Goal: Entertainment & Leisure: Participate in discussion

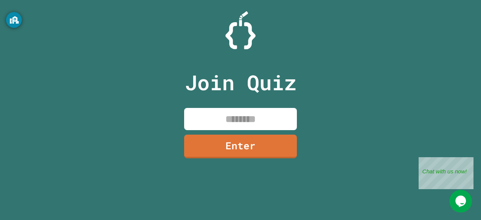
click at [210, 126] on input at bounding box center [240, 119] width 113 height 22
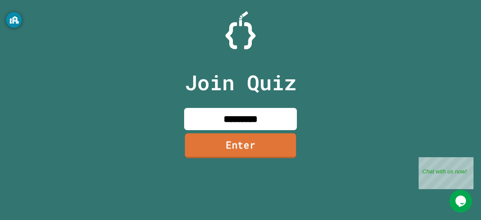
click at [221, 146] on link "Enter" at bounding box center [240, 145] width 111 height 25
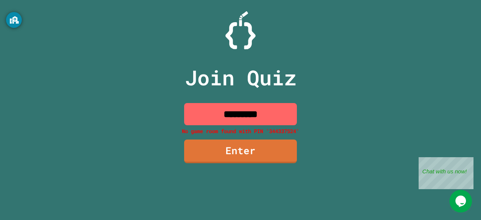
click at [282, 118] on input "*********" at bounding box center [240, 114] width 113 height 22
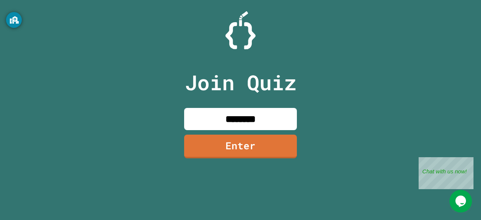
type input "********"
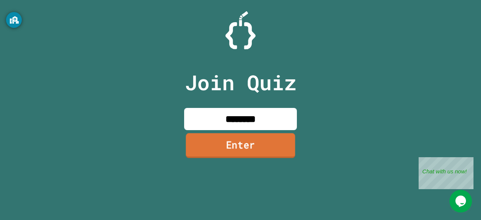
click at [245, 148] on link "Enter" at bounding box center [240, 145] width 109 height 25
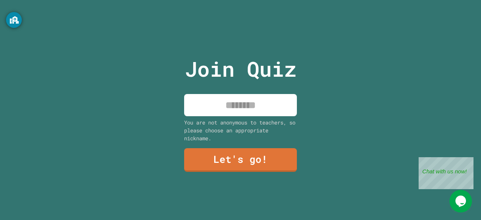
click at [269, 105] on input at bounding box center [240, 105] width 113 height 22
type input "**********"
click at [259, 155] on link "Let's go!" at bounding box center [240, 159] width 111 height 25
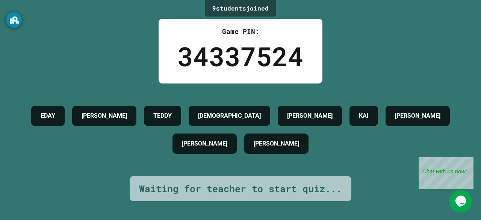
click at [290, 202] on div "9 student s joined Game PIN: 34337524 [PERSON_NAME] [PERSON_NAME] [PERSON_NAME]…" at bounding box center [240, 110] width 481 height 220
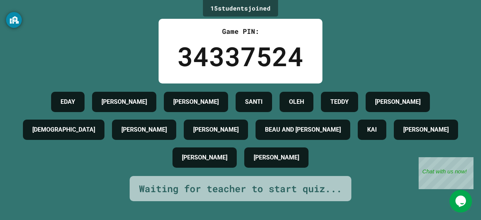
click at [215, 196] on div "Waiting for teacher to start quiz..." at bounding box center [240, 189] width 203 height 14
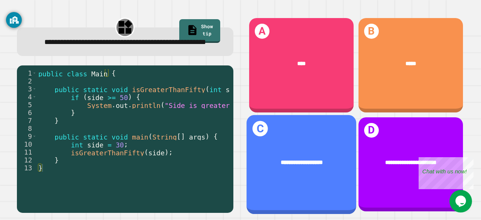
click at [315, 133] on div "**********" at bounding box center [302, 164] width 110 height 99
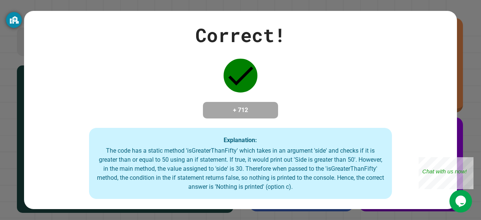
click at [0, 86] on div "Correct! + 712 Explanation: The code has a static method 'isGreaterThanFifty' w…" at bounding box center [240, 110] width 481 height 220
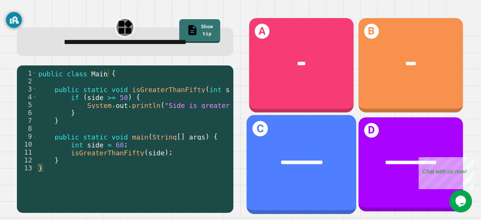
click at [263, 170] on div "**********" at bounding box center [302, 164] width 110 height 99
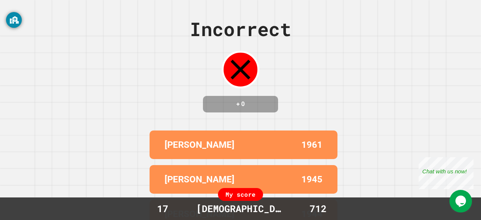
click at [1, 147] on div "Incorrect + 0 [PERSON_NAME] 1961 [PERSON_NAME] 1945 [PERSON_NAME] 1944 KAI 1849…" at bounding box center [240, 110] width 481 height 220
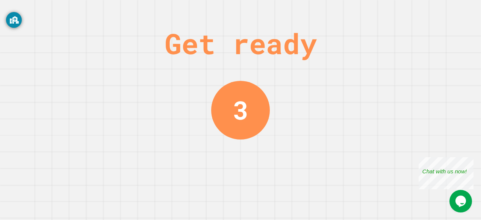
click at [230, 68] on div "Get ready 3" at bounding box center [240, 110] width 56 height 220
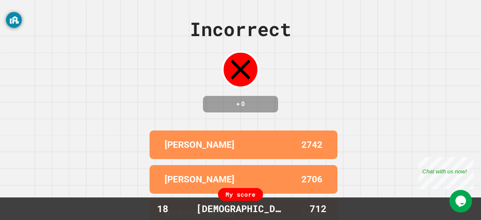
scroll to position [92, 0]
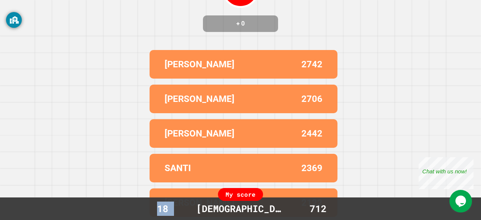
drag, startPoint x: 179, startPoint y: 210, endPoint x: 204, endPoint y: 207, distance: 25.7
click at [204, 207] on div "18 [DEMOGRAPHIC_DATA] 712" at bounding box center [240, 208] width 207 height 14
click at [221, 36] on div "Incorrect + 0 [PERSON_NAME] 2742 LEWIS_ 2706 ALEX 2442 SANTI 2369 [PERSON_NAME]…" at bounding box center [240, 30] width 481 height 220
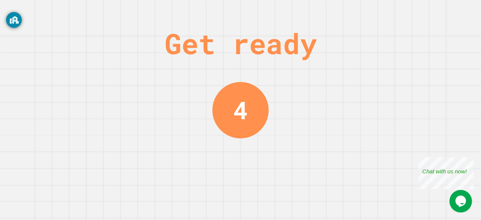
scroll to position [0, 0]
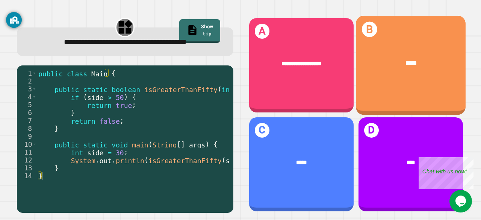
click at [376, 79] on div "B *****" at bounding box center [411, 65] width 110 height 99
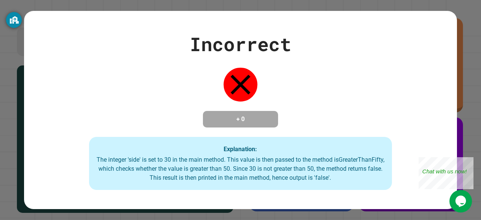
click at [389, 75] on div "Incorrect + 0 Explanation: The integer 'side' is set to 30 in the main method. …" at bounding box center [240, 110] width 433 height 160
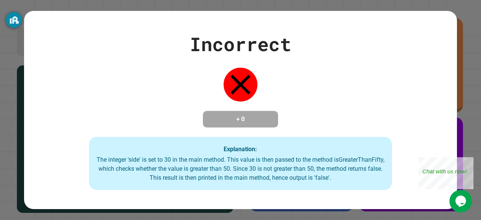
click at [389, 75] on div "Incorrect + 0 Explanation: The integer 'side' is set to 30 in the main method. …" at bounding box center [240, 110] width 433 height 160
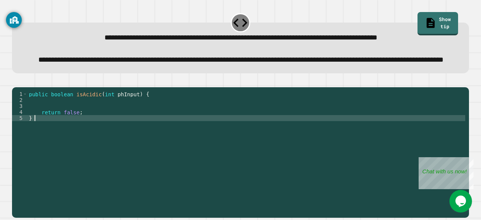
click at [48, 145] on div "public boolean isAcidic ( int phInput ) { return false ; }" at bounding box center [246, 139] width 438 height 96
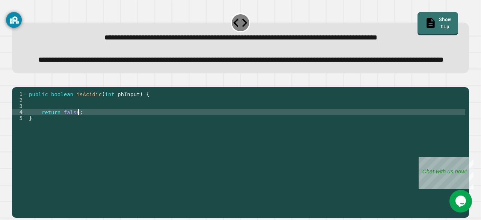
click at [86, 133] on div "public boolean isAcidic ( int phInput ) { return false ; }" at bounding box center [246, 139] width 438 height 96
click at [47, 144] on div "public boolean isAcidic ( int phInput ) { return false ; }" at bounding box center [246, 139] width 438 height 96
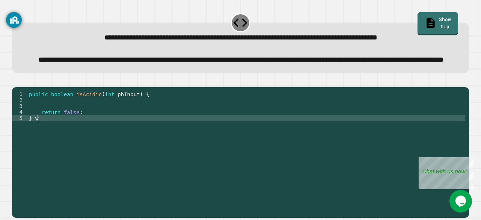
type textarea "*"
click at [29, 132] on div "public boolean isAcidic ( int phInput ) { return false ; }" at bounding box center [246, 139] width 438 height 96
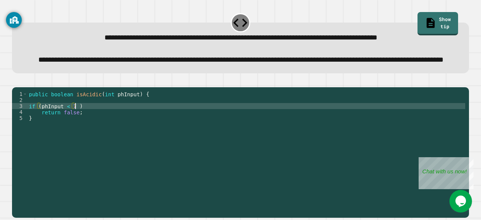
scroll to position [0, 3]
type textarea "**********"
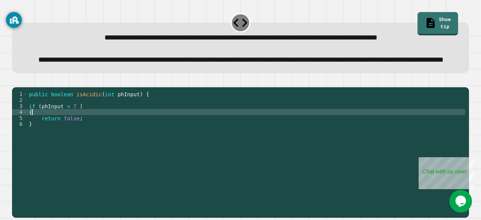
type textarea "*"
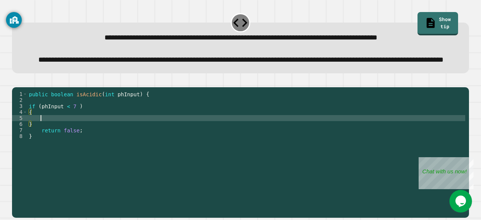
scroll to position [0, 0]
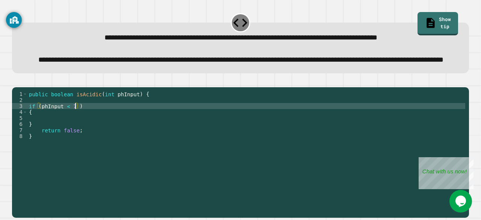
click at [74, 129] on div "public boolean isAcidic ( int phInput ) { if ( phInput < 7 ) { } return false ;…" at bounding box center [246, 139] width 438 height 96
type textarea "**********"
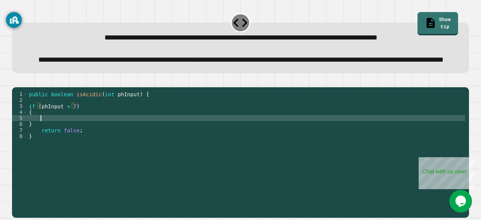
click at [44, 141] on div "public boolean isAcidic ( int phInput ) { if ( phInput < 7 ) { } return false ;…" at bounding box center [246, 139] width 438 height 96
type textarea "*"
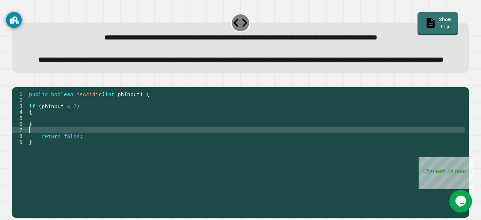
type textarea "*"
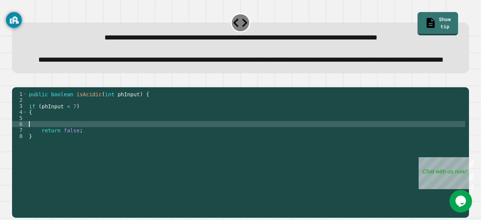
type textarea "*"
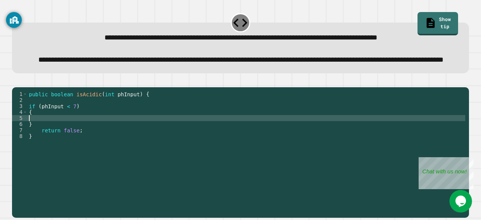
type textarea "*"
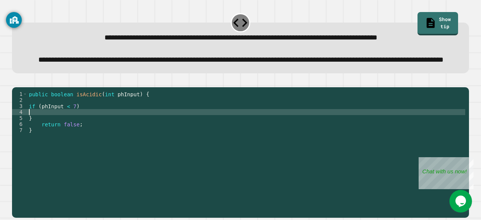
type textarea "*"
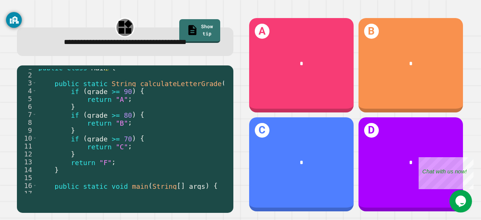
scroll to position [6, 0]
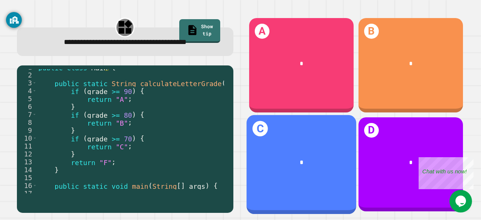
click at [296, 160] on div "*" at bounding box center [302, 162] width 110 height 32
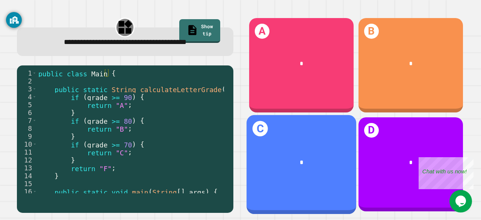
click at [296, 160] on div "*" at bounding box center [302, 162] width 110 height 32
click at [257, 147] on div "*" at bounding box center [302, 162] width 110 height 32
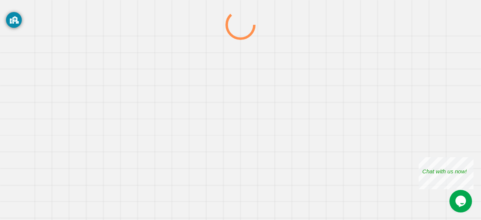
click at [257, 147] on div at bounding box center [241, 115] width 462 height 210
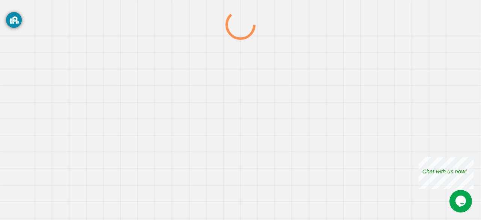
click at [257, 147] on div at bounding box center [241, 115] width 462 height 210
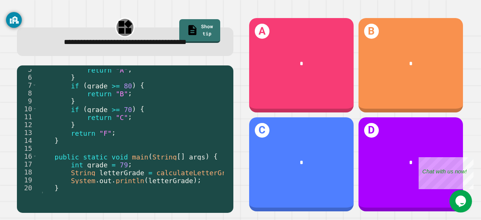
scroll to position [36, 0]
drag, startPoint x: 107, startPoint y: 166, endPoint x: 113, endPoint y: 166, distance: 6.0
click at [113, 166] on div "return "A" ; } if ( grade >= 80 ) { return "B" ; } if ( grade >= 70 ) { return …" at bounding box center [146, 132] width 219 height 134
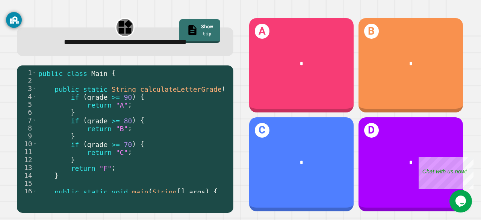
scroll to position [0, 0]
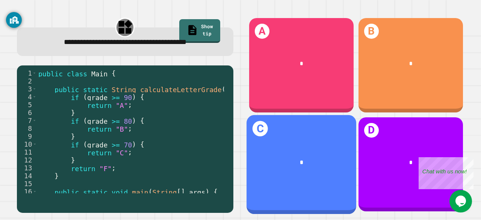
click at [252, 147] on div "*" at bounding box center [302, 162] width 110 height 32
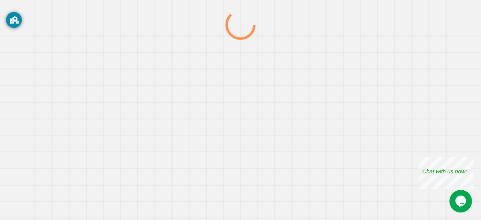
click at [252, 147] on div at bounding box center [241, 115] width 462 height 210
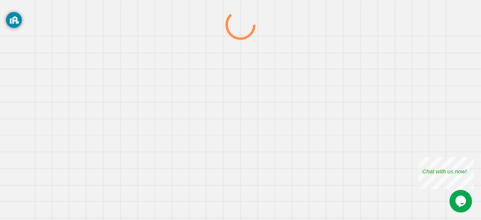
click at [252, 147] on div at bounding box center [241, 115] width 462 height 210
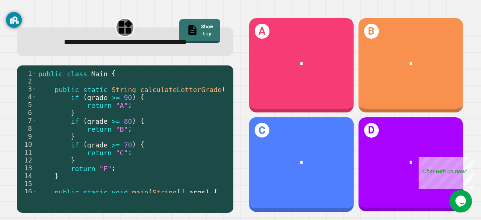
click at [252, 147] on div "*" at bounding box center [301, 162] width 105 height 30
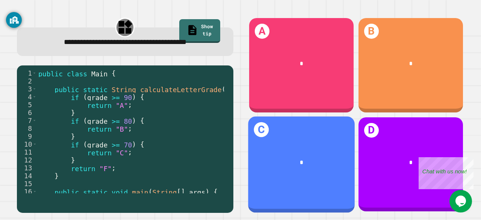
click at [252, 147] on div "*" at bounding box center [301, 162] width 107 height 31
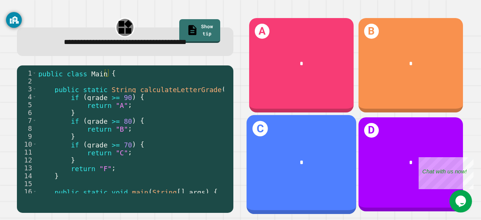
click at [252, 147] on div "*" at bounding box center [302, 162] width 110 height 32
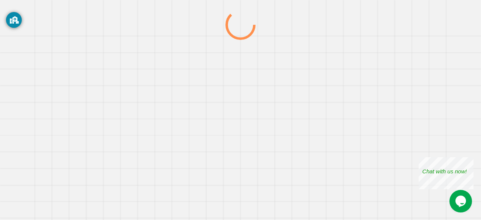
click at [252, 147] on div at bounding box center [241, 115] width 462 height 210
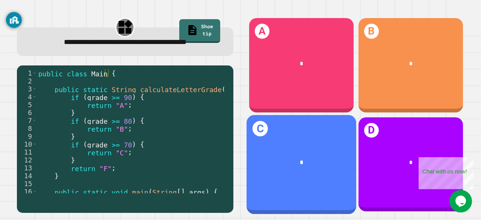
click at [252, 147] on div "*" at bounding box center [302, 162] width 110 height 32
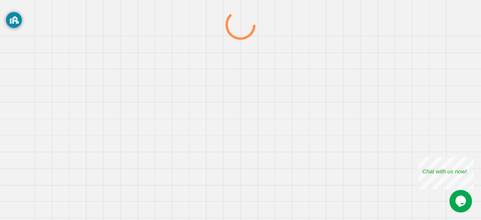
click at [252, 147] on div at bounding box center [241, 115] width 462 height 210
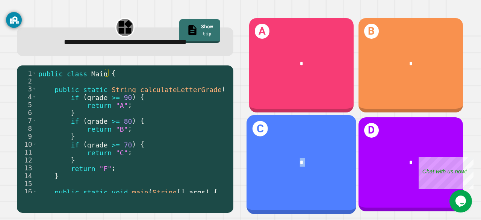
click at [252, 147] on div "*" at bounding box center [302, 162] width 110 height 32
click at [256, 137] on div "C *" at bounding box center [302, 164] width 110 height 99
click at [307, 146] on div "*" at bounding box center [302, 162] width 110 height 32
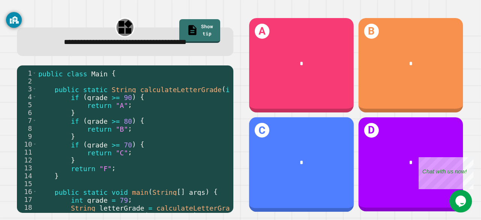
click at [307, 147] on div "*" at bounding box center [301, 162] width 105 height 30
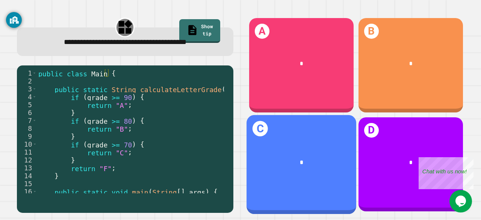
click at [307, 146] on div "*" at bounding box center [302, 162] width 110 height 32
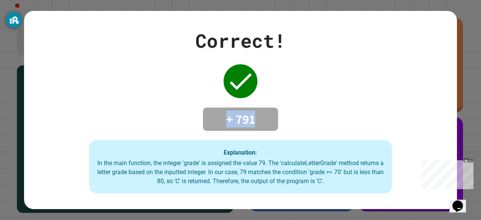
drag, startPoint x: 189, startPoint y: 108, endPoint x: 292, endPoint y: 120, distance: 103.2
click at [292, 120] on div "Correct! + 791 Explanation: In the main function, the integer 'grade' is assign…" at bounding box center [240, 110] width 433 height 167
click at [0, 88] on div "Correct! + 791 Explanation: In the main function, the integer 'grade' is assign…" at bounding box center [240, 110] width 481 height 220
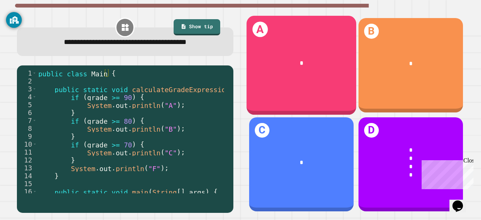
click at [275, 65] on div "*" at bounding box center [302, 63] width 86 height 9
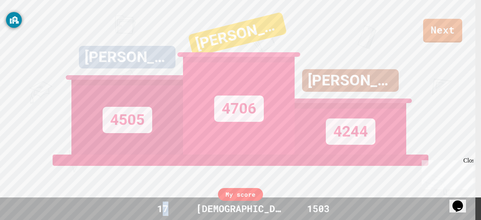
drag, startPoint x: 163, startPoint y: 215, endPoint x: 185, endPoint y: 212, distance: 21.4
click at [185, 212] on div "17" at bounding box center [162, 208] width 51 height 14
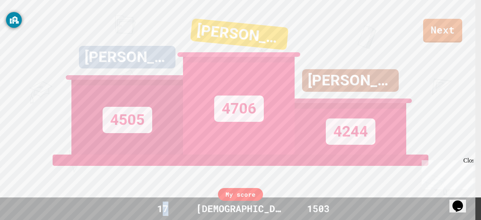
click at [168, 205] on div "17" at bounding box center [162, 208] width 51 height 14
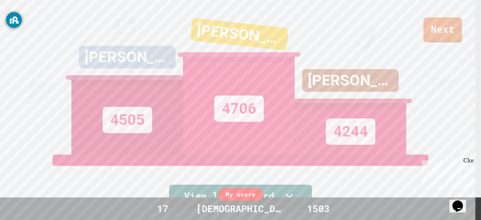
click at [434, 30] on link "Next" at bounding box center [443, 29] width 39 height 25
